Goal: Register for event/course

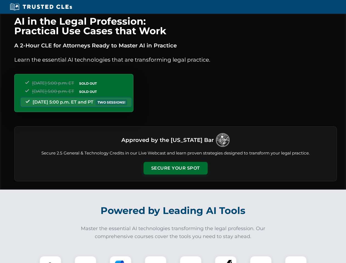
click at [175, 168] on button "Secure Your Spot" at bounding box center [176, 168] width 64 height 13
click at [50, 259] on img at bounding box center [50, 267] width 16 height 16
